Goal: Check status: Check status

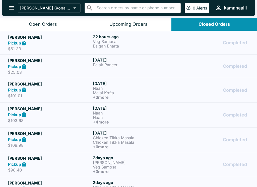
click at [90, 50] on p "$61.33" at bounding box center [49, 48] width 83 height 5
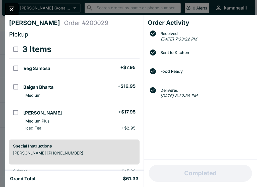
click at [14, 7] on icon "Close" at bounding box center [11, 9] width 7 height 7
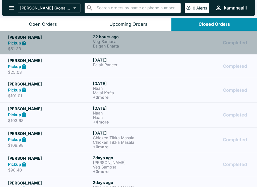
click at [37, 43] on div "Pickup" at bounding box center [49, 43] width 83 height 6
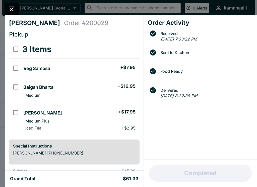
click at [12, 12] on icon "Close" at bounding box center [11, 9] width 7 height 7
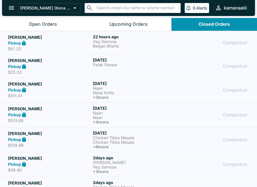
click at [93, 70] on div "[DATE] Palak Paneer" at bounding box center [134, 66] width 83 height 17
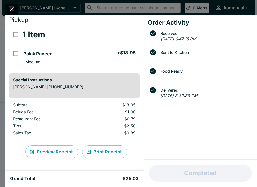
scroll to position [15, 0]
click at [8, 12] on icon "Close" at bounding box center [11, 9] width 7 height 7
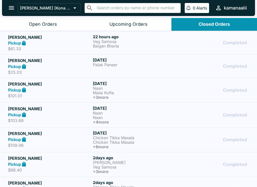
click at [31, 21] on button "Open Orders" at bounding box center [42, 24] width 85 height 13
